Goal: Register for event/course

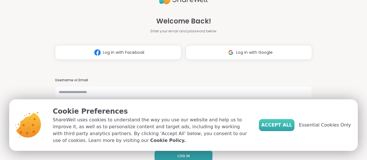
click at [281, 127] on span "Accept All" at bounding box center [276, 125] width 31 height 7
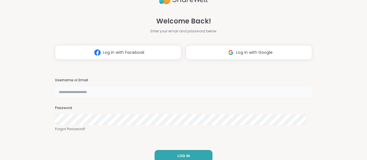
click at [169, 93] on input "text" at bounding box center [183, 91] width 257 height 11
type input "**********"
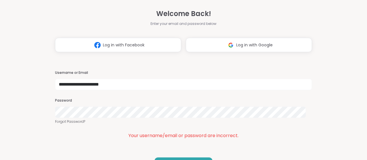
scroll to position [17, 0]
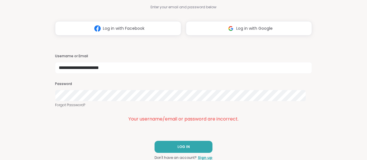
click at [217, 126] on div "**********" at bounding box center [183, 63] width 257 height 160
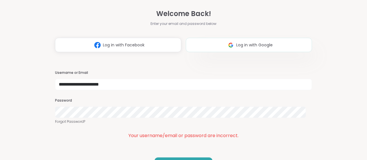
click at [206, 45] on button "Log in with Google" at bounding box center [249, 45] width 126 height 14
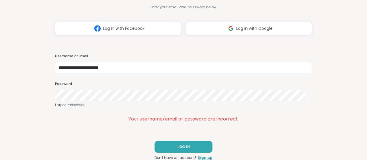
click at [274, 102] on div "Password Forgot Password?" at bounding box center [183, 95] width 257 height 26
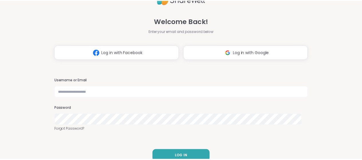
scroll to position [9, 0]
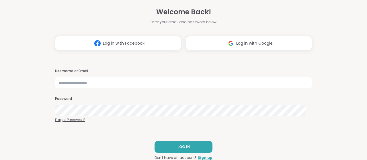
click at [78, 119] on link "Forgot Password?" at bounding box center [183, 119] width 257 height 5
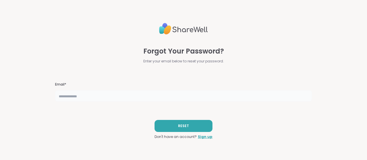
click at [91, 97] on input "text" at bounding box center [183, 95] width 257 height 11
type input "**********"
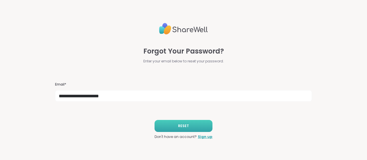
click at [193, 129] on button "RESET" at bounding box center [183, 126] width 58 height 12
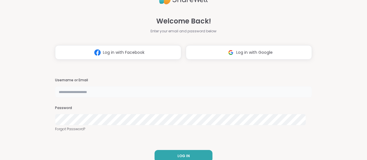
click at [119, 94] on input "text" at bounding box center [183, 91] width 257 height 11
type input "**********"
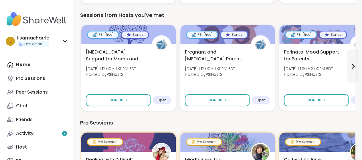
scroll to position [158, 0]
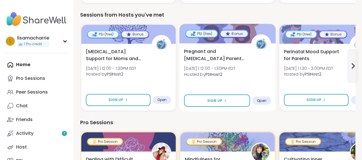
click at [225, 64] on div "Pregnant and Postpartum Parents of Multiples Mon 9/8 | 12:00 - 1:30PM EDT Hoste…" at bounding box center [227, 64] width 87 height 33
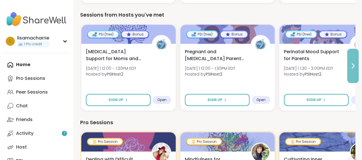
click at [357, 71] on button at bounding box center [353, 66] width 11 height 34
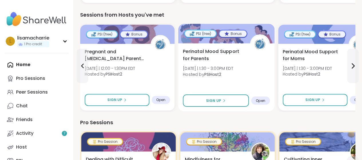
click at [217, 70] on span "Mon 9/8 | 1:30 - 3:00PM EDT" at bounding box center [208, 69] width 50 height 6
click at [222, 66] on span "Mon 9/8 | 1:30 - 3:00PM EDT" at bounding box center [208, 69] width 50 height 6
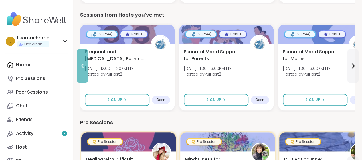
click at [85, 60] on button at bounding box center [82, 66] width 11 height 34
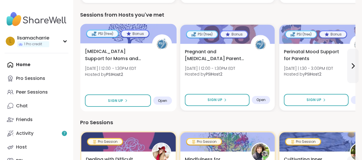
click at [123, 78] on div "Birth Trauma Support for Moms and Birthing People Mon 9/8 | 12:00 - 1:30PM EDT …" at bounding box center [128, 64] width 87 height 33
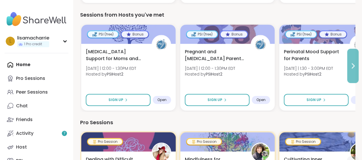
click at [355, 68] on icon at bounding box center [353, 65] width 7 height 7
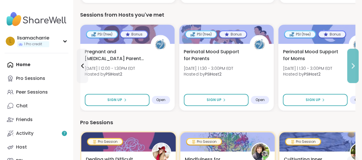
click at [355, 68] on icon at bounding box center [353, 65] width 7 height 7
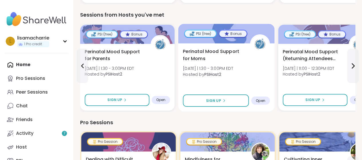
click at [236, 55] on span "Perinatal Mood Support for Moms" at bounding box center [213, 55] width 61 height 14
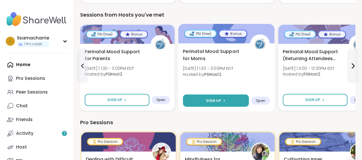
click at [219, 100] on span "Sign Up" at bounding box center [213, 100] width 15 height 5
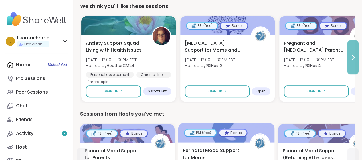
click at [354, 57] on icon at bounding box center [353, 57] width 2 height 5
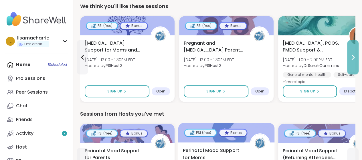
click at [354, 57] on icon at bounding box center [353, 57] width 2 height 5
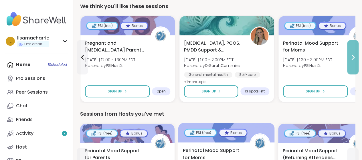
click at [354, 57] on icon at bounding box center [353, 57] width 2 height 5
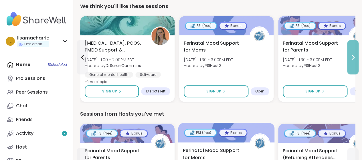
click at [354, 57] on icon at bounding box center [353, 57] width 2 height 5
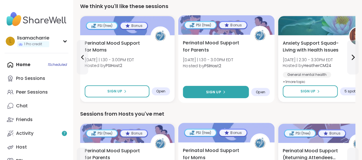
click at [225, 92] on icon at bounding box center [224, 91] width 3 height 3
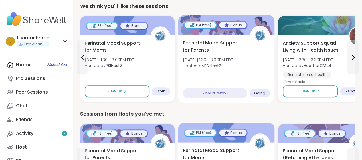
click at [233, 62] on span "Mon 9/8 | 1:30 - 3:00PM EDT" at bounding box center [208, 60] width 50 height 6
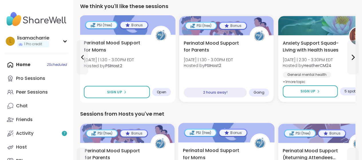
click at [136, 101] on div "Perinatal Mood Support for Moms Mon 9/8 | 1:30 - 3:00PM EDT Hosted by PSIHost2 …" at bounding box center [127, 69] width 97 height 68
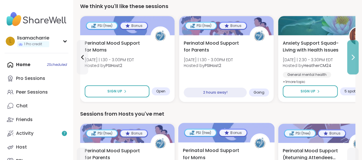
click at [355, 63] on button at bounding box center [353, 57] width 11 height 34
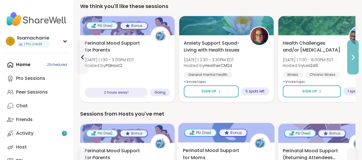
click at [355, 63] on button at bounding box center [353, 57] width 11 height 34
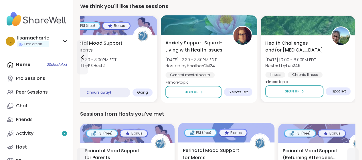
scroll to position [277, 0]
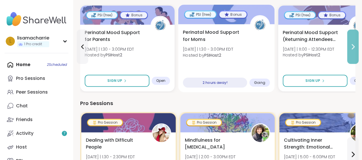
click at [351, 53] on button at bounding box center [353, 47] width 11 height 34
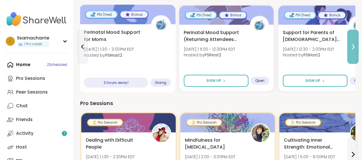
click at [351, 53] on button at bounding box center [353, 47] width 11 height 34
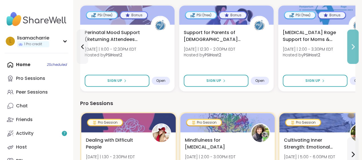
click at [353, 51] on button at bounding box center [353, 47] width 11 height 34
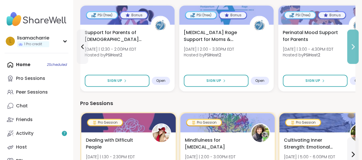
click at [353, 51] on button at bounding box center [353, 47] width 11 height 34
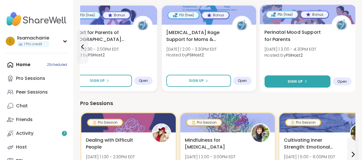
click at [300, 83] on span "Sign Up" at bounding box center [295, 81] width 15 height 5
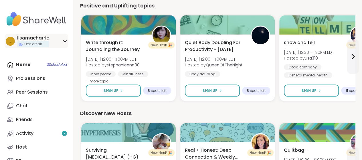
scroll to position [521, 0]
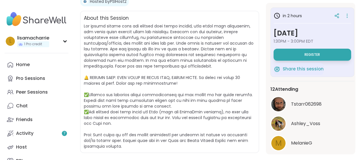
scroll to position [19, 0]
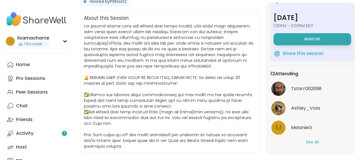
click at [314, 139] on button "See All" at bounding box center [312, 142] width 13 height 6
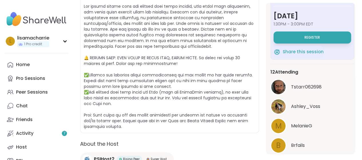
scroll to position [0, 0]
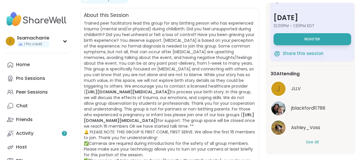
scroll to position [19, 0]
click at [313, 139] on button "See All" at bounding box center [312, 142] width 13 height 6
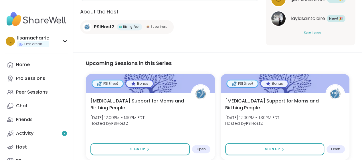
scroll to position [315, 0]
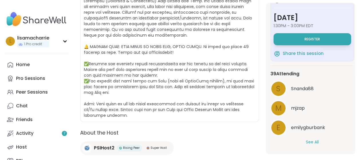
scroll to position [135, 0]
click at [310, 139] on button "See All" at bounding box center [312, 142] width 13 height 6
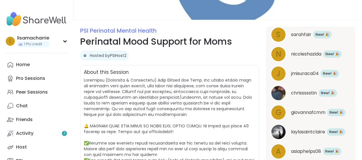
scroll to position [0, 0]
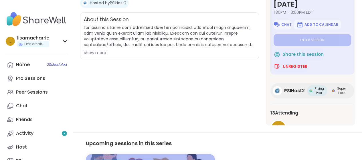
scroll to position [72, 0]
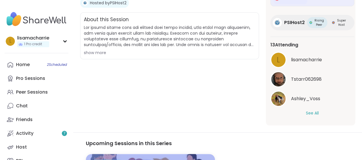
click at [310, 110] on button "See All" at bounding box center [312, 113] width 13 height 6
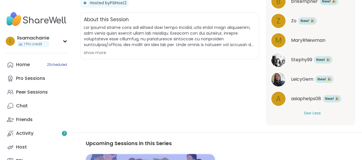
scroll to position [266, 0]
